Goal: Navigation & Orientation: Find specific page/section

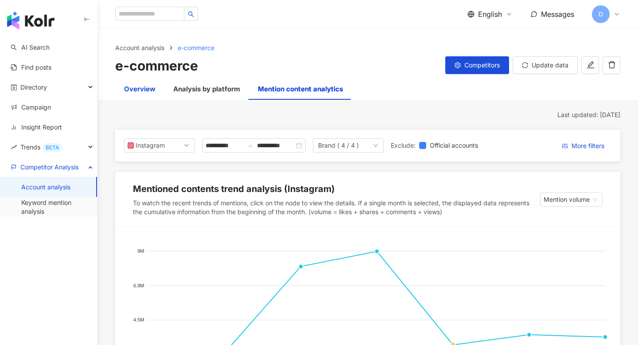
click at [148, 93] on div "Overview" at bounding box center [139, 89] width 31 height 11
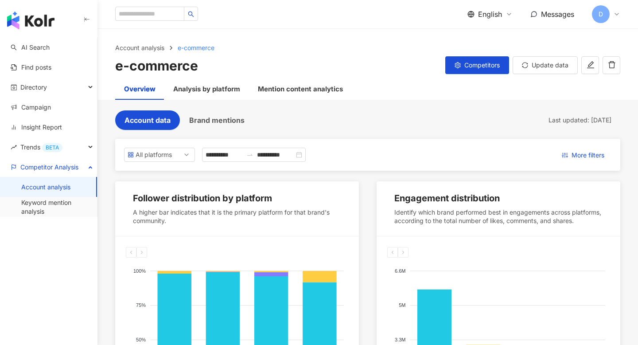
click at [371, 226] on div "Follower distribution by platform A higher bar indicates that it is the primary…" at bounding box center [367, 316] width 505 height 271
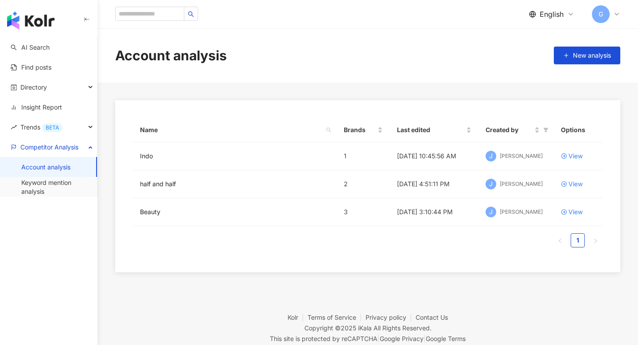
click at [605, 15] on span "G" at bounding box center [601, 14] width 18 height 18
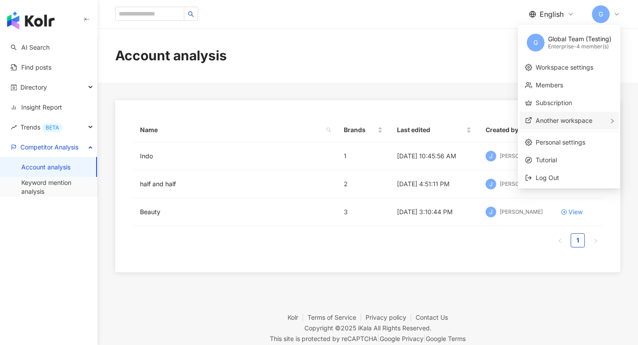
click at [567, 121] on span "Another workspace" at bounding box center [564, 121] width 57 height 8
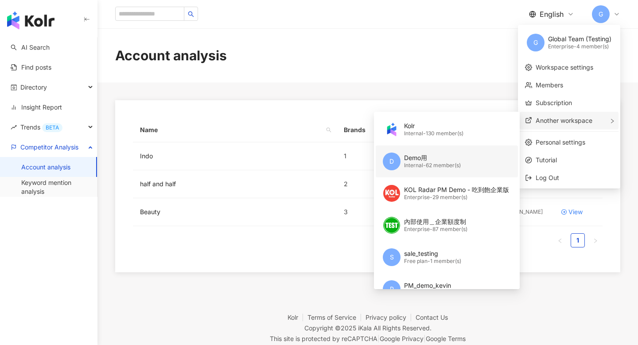
click at [439, 154] on div "Demo用" at bounding box center [432, 157] width 57 height 9
